Goal: Book appointment/travel/reservation

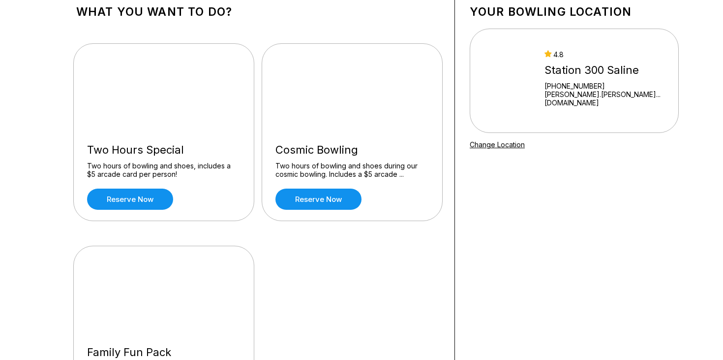
scroll to position [59, 0]
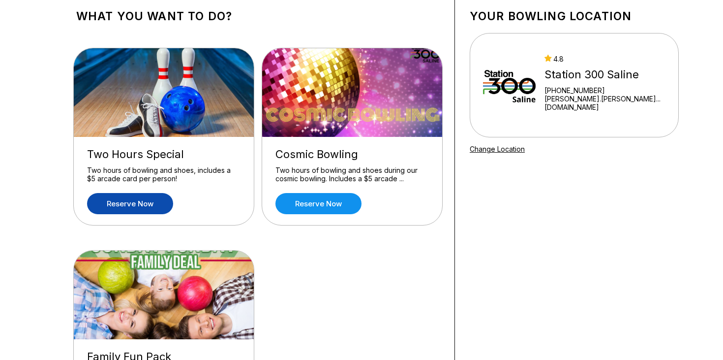
click at [152, 200] on link "Reserve now" at bounding box center [130, 203] width 86 height 21
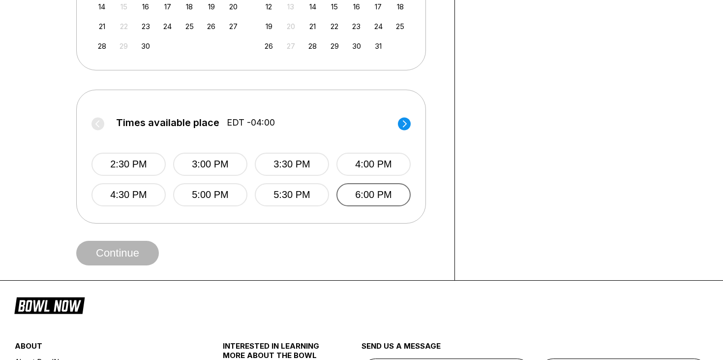
scroll to position [327, 0]
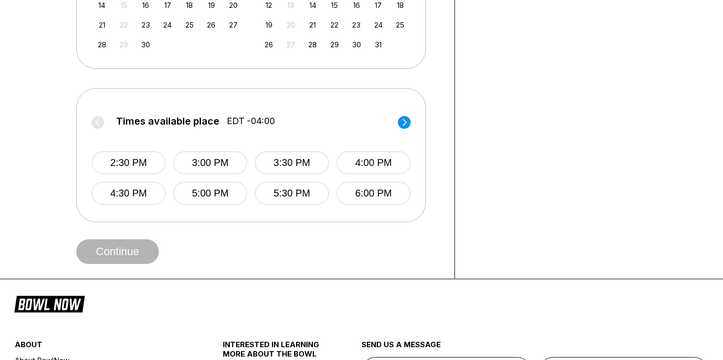
click at [402, 119] on circle at bounding box center [404, 122] width 13 height 13
drag, startPoint x: 367, startPoint y: 170, endPoint x: 355, endPoint y: 174, distance: 12.9
click at [366, 170] on button "8:00 PM" at bounding box center [373, 162] width 74 height 23
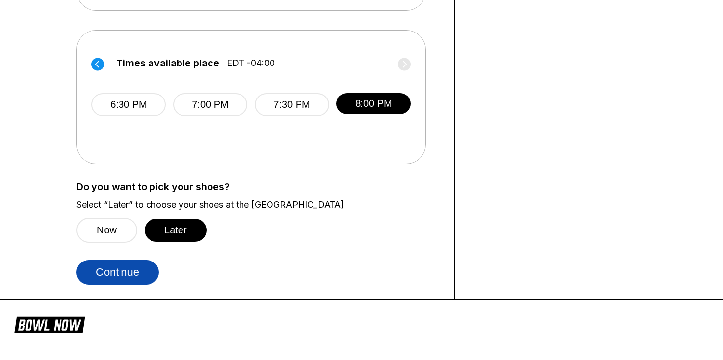
scroll to position [382, 0]
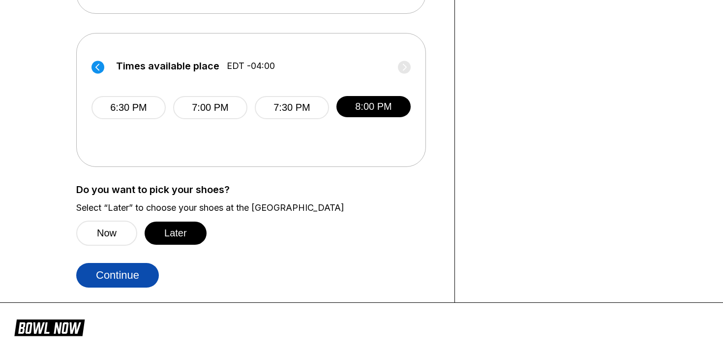
click at [123, 276] on button "Continue" at bounding box center [117, 275] width 83 height 25
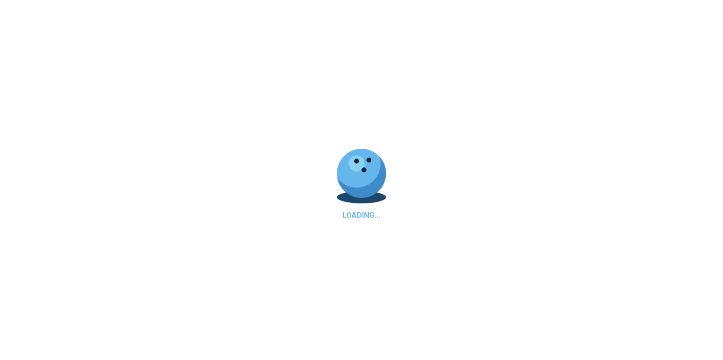
select select "**"
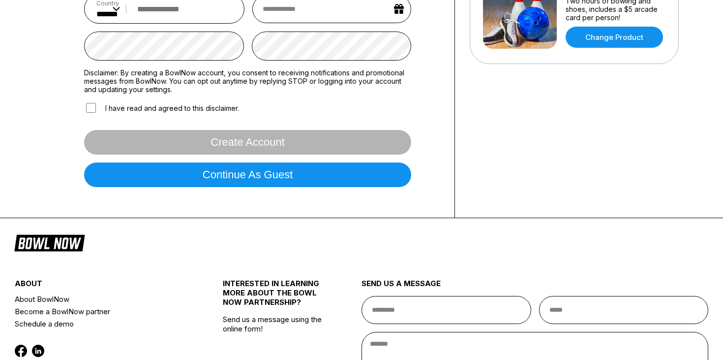
scroll to position [286, 0]
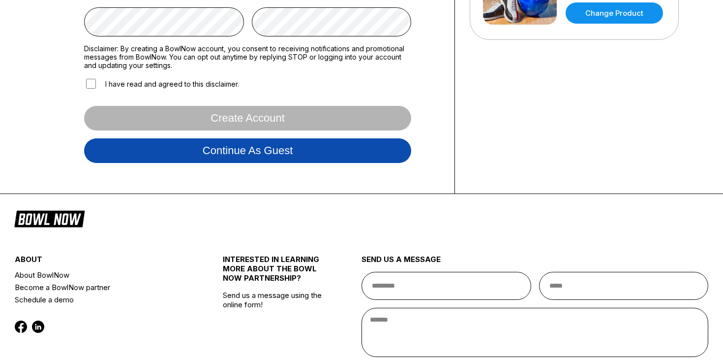
click at [209, 154] on button "Continue as guest" at bounding box center [247, 150] width 327 height 25
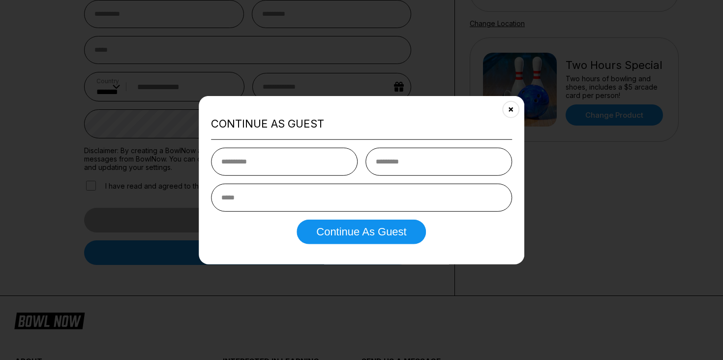
click at [313, 161] on input "text" at bounding box center [284, 162] width 147 height 28
type input "******"
type input "**********"
click at [349, 197] on input "email" at bounding box center [361, 197] width 301 height 28
click at [512, 108] on icon "Close" at bounding box center [511, 109] width 8 height 8
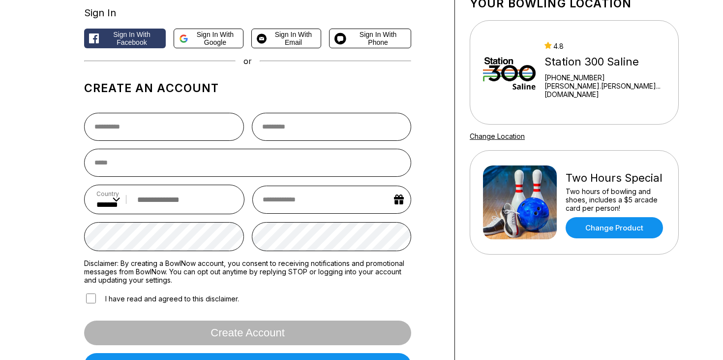
scroll to position [0, 0]
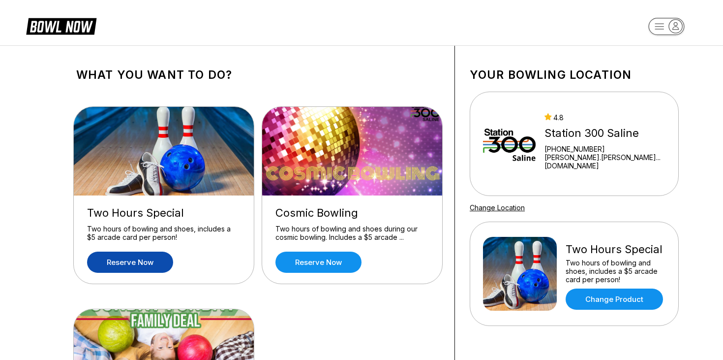
click at [77, 33] on icon at bounding box center [61, 25] width 70 height 19
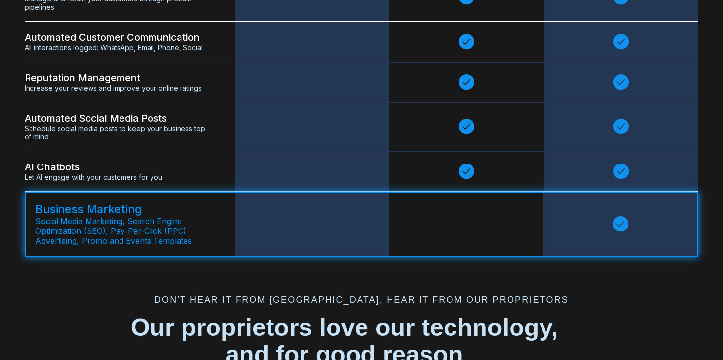
scroll to position [2535, 0]
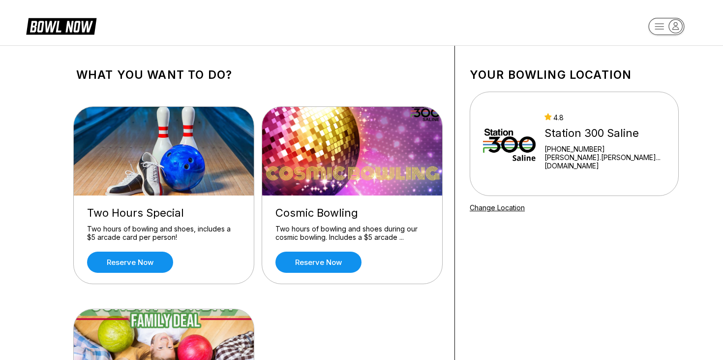
click at [600, 150] on div "[PHONE_NUMBER]" at bounding box center [605, 149] width 121 height 8
click at [658, 30] on rect "button" at bounding box center [666, 26] width 36 height 17
